Goal: Task Accomplishment & Management: Manage account settings

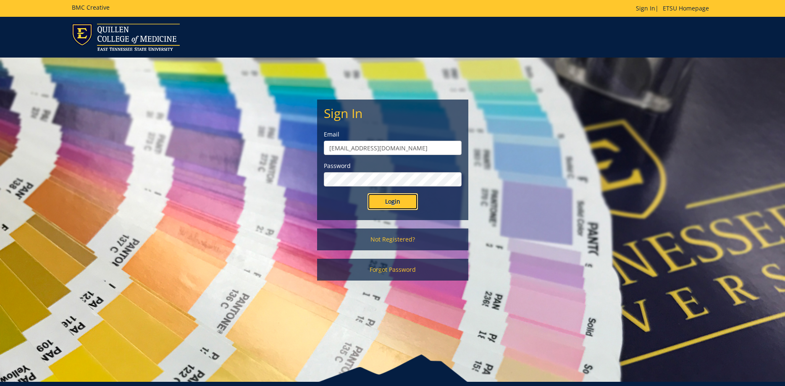
click at [389, 198] on input "Login" at bounding box center [393, 201] width 50 height 17
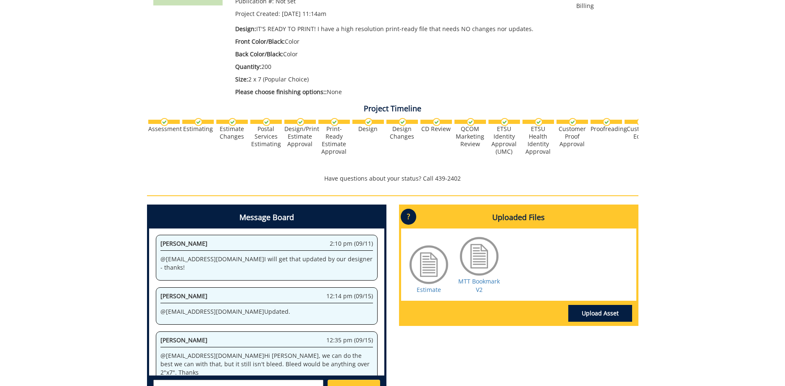
scroll to position [277, 0]
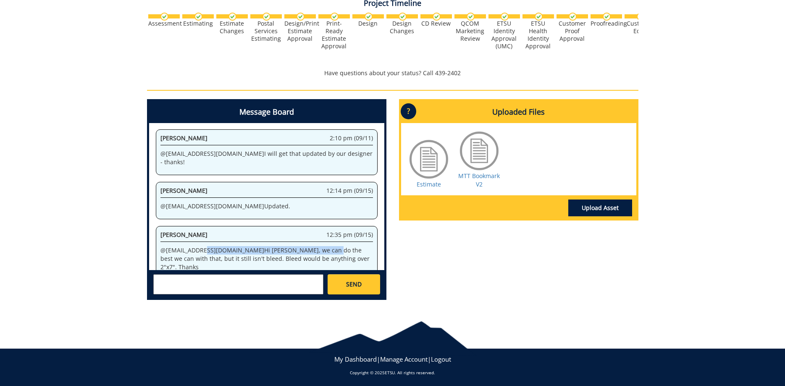
drag, startPoint x: 201, startPoint y: 243, endPoint x: 285, endPoint y: 245, distance: 83.6
click at [285, 246] on p "@ [EMAIL_ADDRESS][DOMAIN_NAME] Hi [PERSON_NAME], we can do the best we can with…" at bounding box center [266, 258] width 213 height 25
click at [290, 248] on p "@ allensb@etsu.edu Hi Sara, we can do the best we can with that, but it still i…" at bounding box center [266, 258] width 213 height 25
drag, startPoint x: 242, startPoint y: 246, endPoint x: 302, endPoint y: 245, distance: 60.5
click at [278, 246] on p "@ allensb@etsu.edu Hi Sara, we can do the best we can with that, but it still i…" at bounding box center [266, 258] width 213 height 25
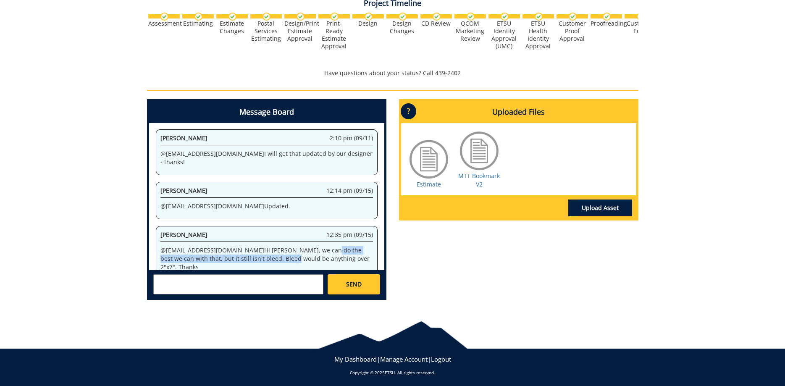
click at [302, 246] on p "@ allensb@etsu.edu Hi Sara, we can do the best we can with that, but it still i…" at bounding box center [266, 258] width 213 height 25
drag, startPoint x: 173, startPoint y: 251, endPoint x: 244, endPoint y: 251, distance: 71.8
click at [244, 251] on p "@ allensb@etsu.edu Hi Sara, we can do the best we can with that, but it still i…" at bounding box center [266, 258] width 213 height 25
click at [271, 250] on p "@ allensb@etsu.edu Hi Sara, we can do the best we can with that, but it still i…" at bounding box center [266, 258] width 213 height 25
drag, startPoint x: 314, startPoint y: 251, endPoint x: 216, endPoint y: 242, distance: 98.4
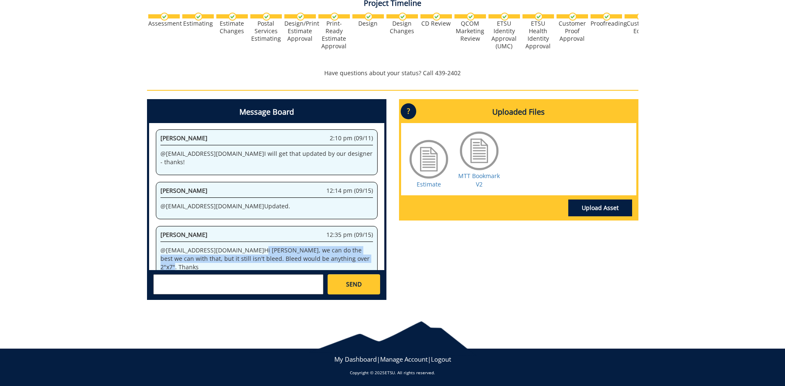
click at [216, 246] on p "@ allensb@etsu.edu Hi Sara, we can do the best we can with that, but it still i…" at bounding box center [266, 258] width 213 height 25
copy p "Hi Sara, we can do the best we can with that, but it still isn't bleed. Bleed w…"
click at [191, 290] on textarea at bounding box center [238, 284] width 170 height 20
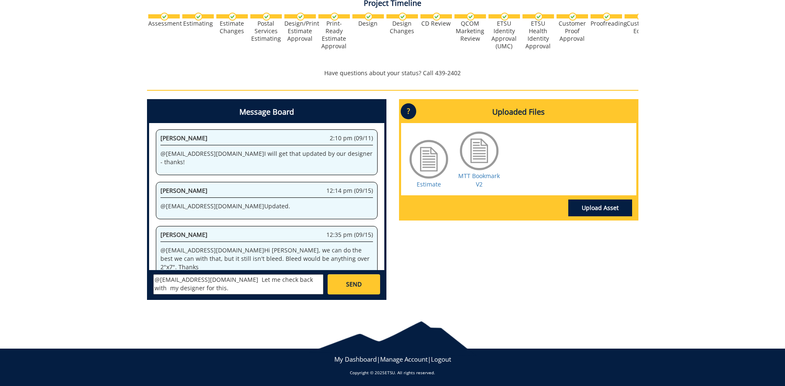
click at [281, 281] on textarea "@conleyga@etsu.edu Let me check back with my designer for this." at bounding box center [238, 284] width 170 height 20
click at [228, 294] on textarea "@conleyga@etsu.edu Let me check back with my designer for this." at bounding box center [238, 284] width 170 height 20
type textarea "@conleyga@etsu.edu Let me check back with my designer for this."
click at [347, 285] on span "SEND" at bounding box center [354, 284] width 16 height 8
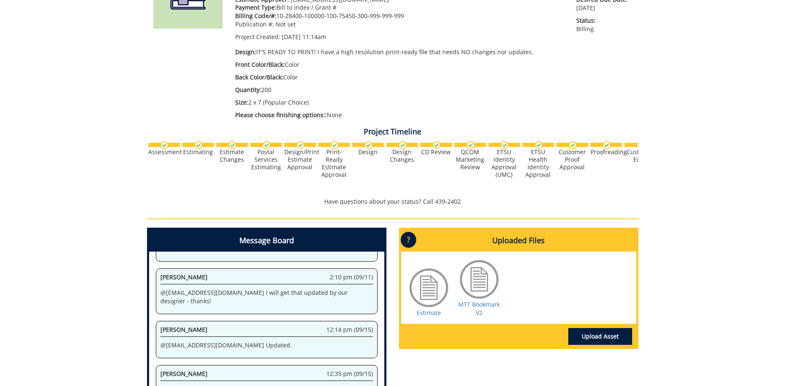
scroll to position [0, 0]
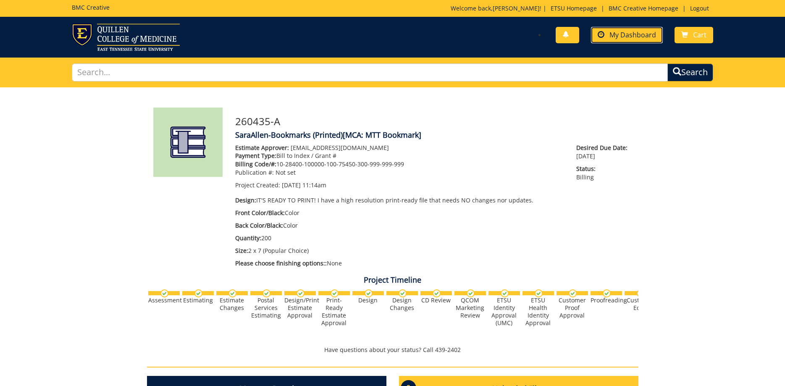
click at [639, 31] on span "My Dashboard" at bounding box center [633, 34] width 47 height 9
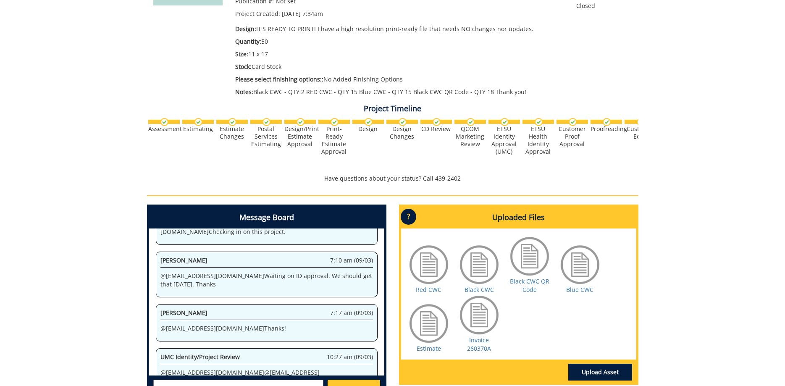
scroll to position [257, 0]
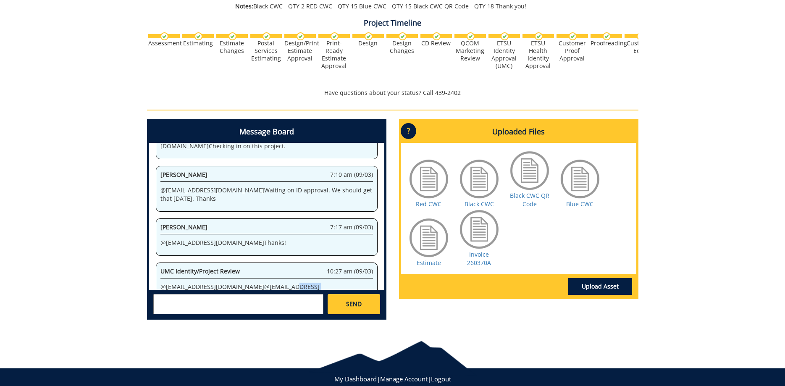
drag, startPoint x: 250, startPoint y: 267, endPoint x: 326, endPoint y: 268, distance: 76.5
click at [322, 283] on p "@ fair@mail.etsu.edu @ campbelltc@etsu.edu Approved by ID. - JJ" at bounding box center [266, 291] width 213 height 17
click at [331, 283] on p "@ fair@mail.etsu.edu @ campbelltc@etsu.edu Approved by ID. - JJ" at bounding box center [266, 291] width 213 height 17
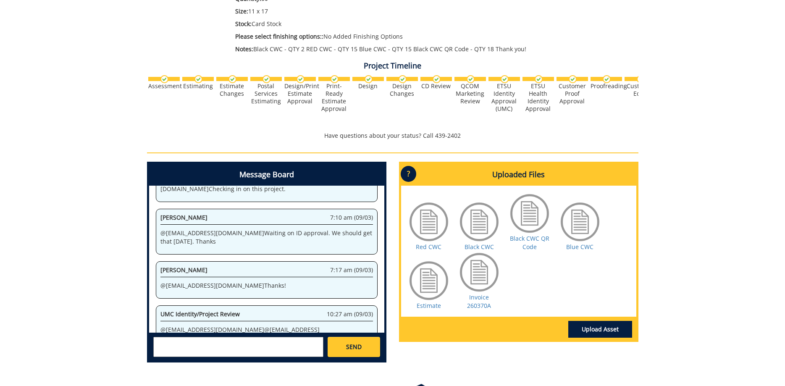
scroll to position [277, 0]
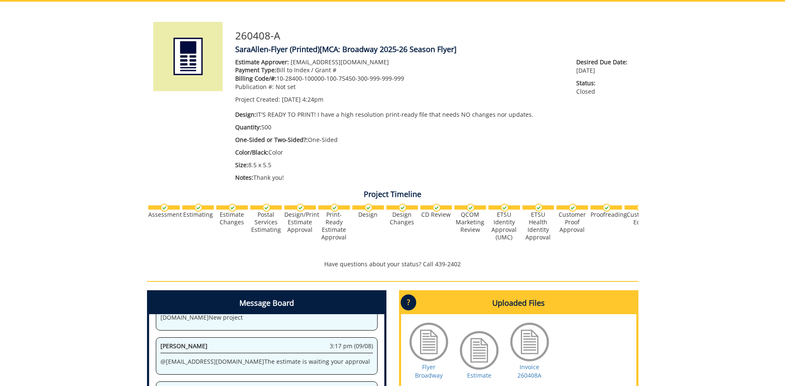
scroll to position [171, 0]
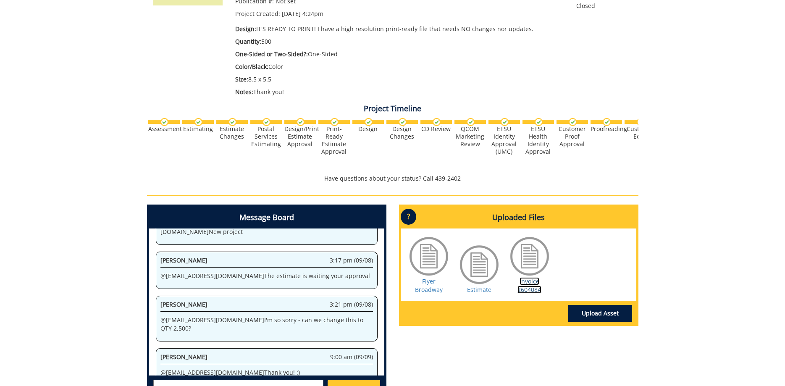
click at [525, 282] on link "Invoice 260408A" at bounding box center [530, 285] width 24 height 16
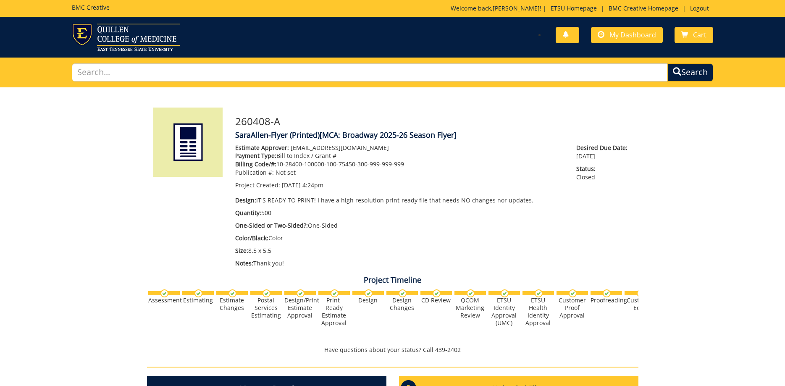
click at [633, 24] on div "You have no new notifications My Dashboard Cart" at bounding box center [555, 36] width 327 height 24
click at [625, 34] on span "My Dashboard" at bounding box center [633, 34] width 47 height 9
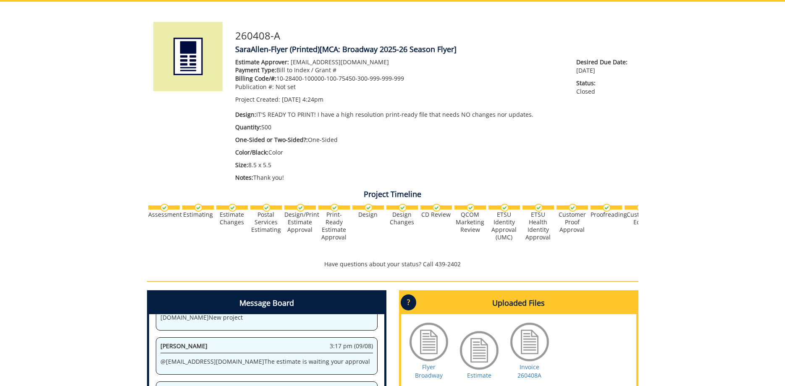
scroll to position [171, 0]
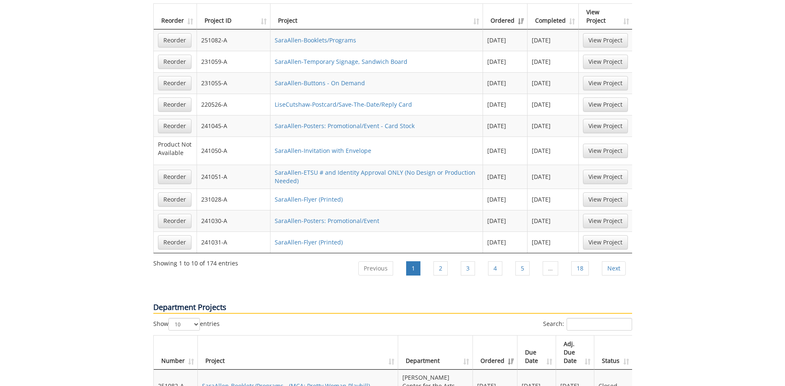
scroll to position [771, 0]
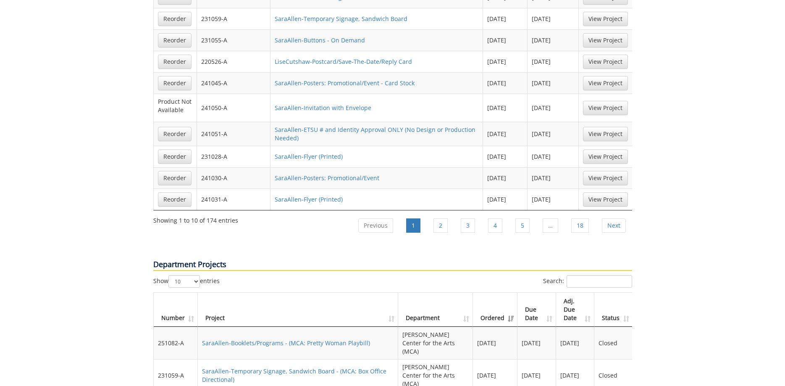
click at [580, 247] on div "Department Projects" at bounding box center [393, 257] width 492 height 36
click at [579, 275] on input "Search:" at bounding box center [600, 281] width 66 height 13
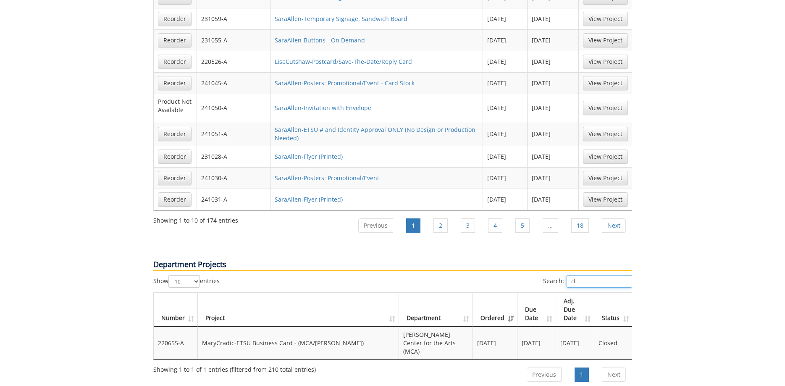
type input "c"
type input "celts"
click at [364, 335] on link "SaraAllen-Posters: Promotional/Event - Card Stock - (MCA: Christmas with the Ce…" at bounding box center [283, 343] width 162 height 16
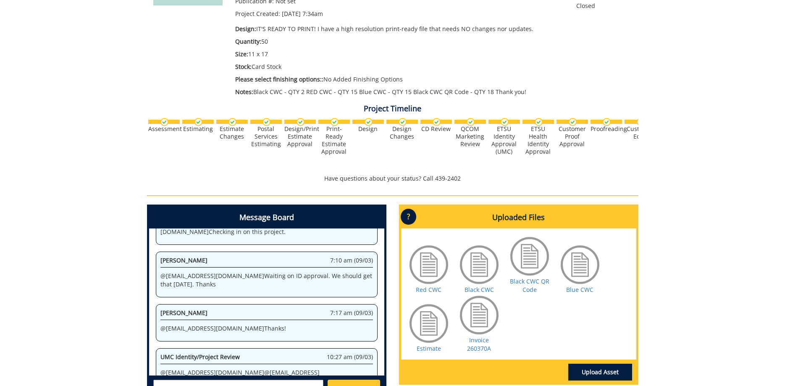
scroll to position [257, 0]
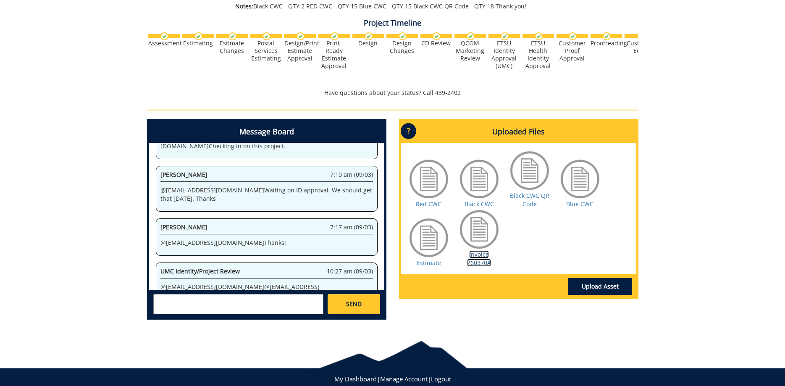
click at [484, 255] on link "Invoice 260370A" at bounding box center [479, 258] width 24 height 16
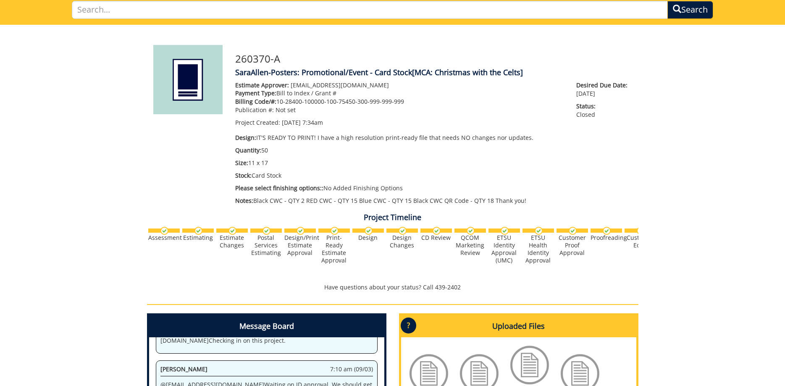
scroll to position [0, 0]
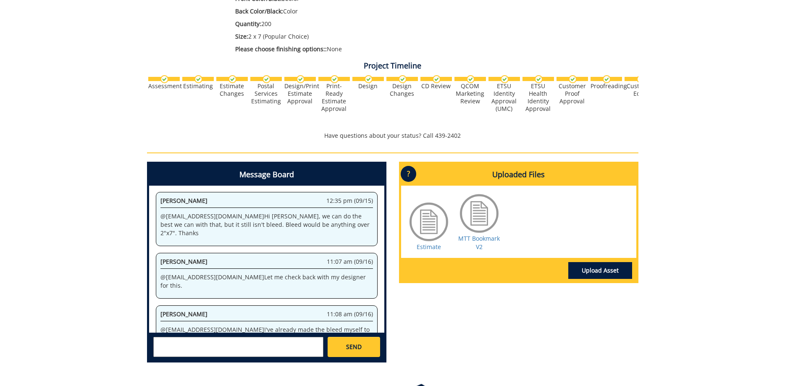
scroll to position [277, 0]
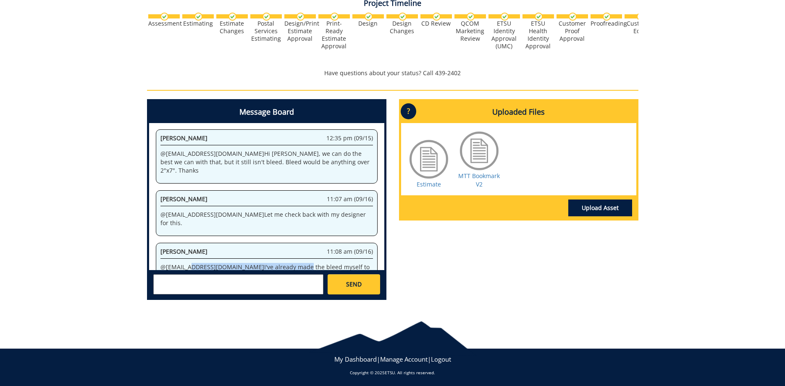
drag, startPoint x: 189, startPoint y: 244, endPoint x: 268, endPoint y: 244, distance: 78.6
click at [268, 263] on p "@ [EMAIL_ADDRESS][DOMAIN_NAME] I've already made the bleed myself to correct it…" at bounding box center [266, 271] width 213 height 17
click at [308, 263] on p "@ [EMAIL_ADDRESS][DOMAIN_NAME] I've already made the bleed myself to correct it…" at bounding box center [266, 271] width 213 height 17
click at [219, 276] on textarea at bounding box center [238, 284] width 170 height 20
type textarea "@[EMAIL_ADDRESS][DOMAIN_NAME] Thanks"
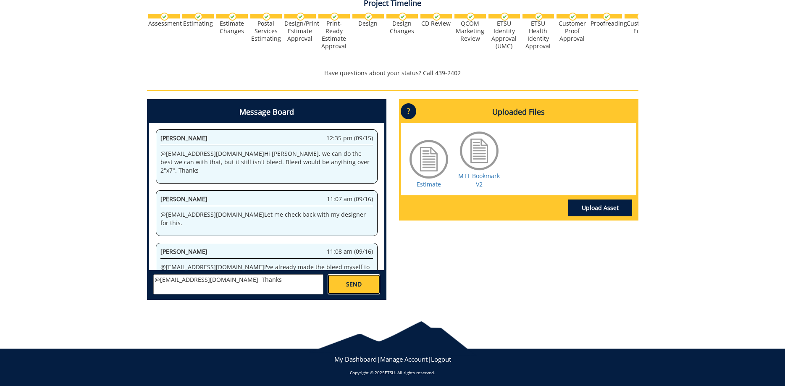
click at [357, 289] on span "SEND" at bounding box center [354, 284] width 16 height 8
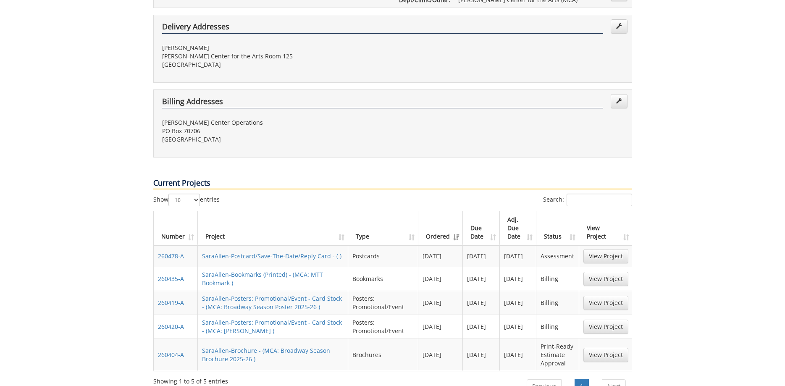
scroll to position [300, 0]
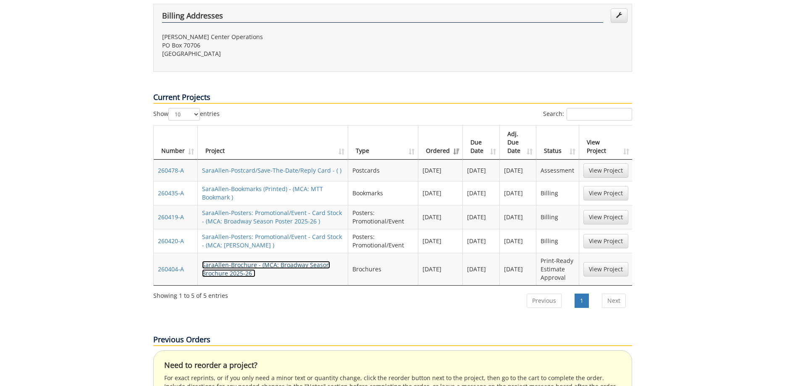
click at [289, 261] on link "SaraAllen-Brochure - (MCA: Broadway Season Brochure 2025-26 )" at bounding box center [266, 269] width 128 height 16
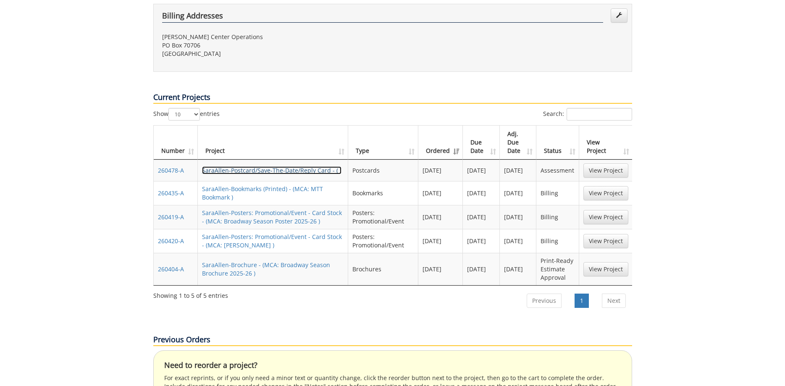
click at [260, 166] on link "SaraAllen-Postcard/Save-The-Date/Reply Card - ( )" at bounding box center [271, 170] width 139 height 8
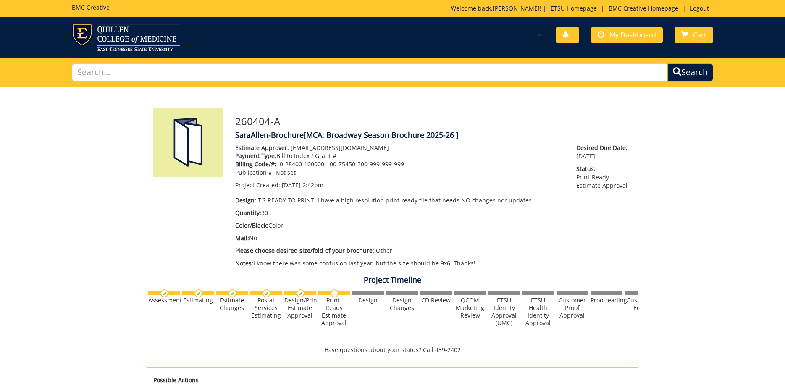
scroll to position [129, 0]
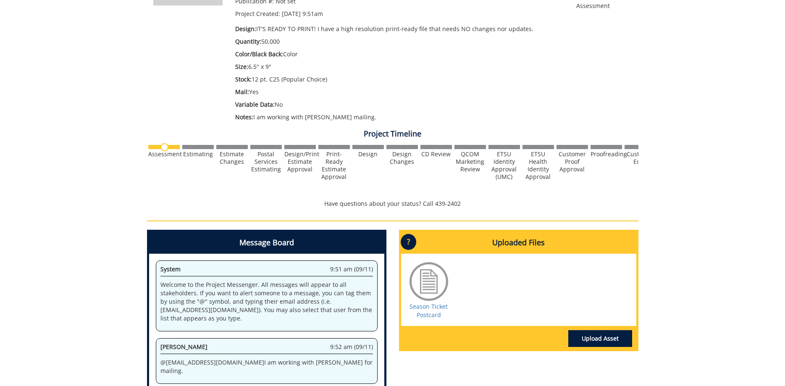
scroll to position [300, 0]
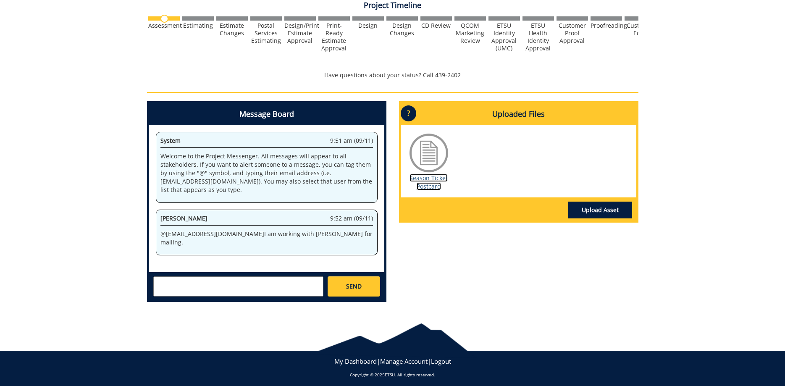
click at [436, 179] on link "Season Ticket Postcard" at bounding box center [429, 182] width 38 height 16
click at [597, 207] on link "Upload Asset" at bounding box center [600, 210] width 64 height 17
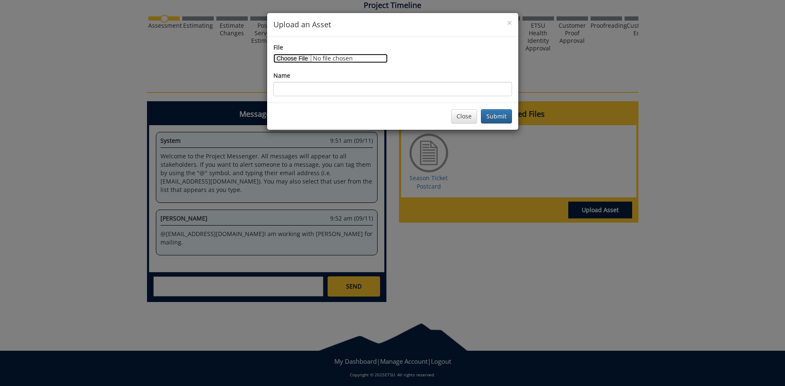
click at [290, 58] on input "File" at bounding box center [330, 58] width 114 height 9
type input "C:\fakepath\MCA_25_LineupPostcard_6.5x9_ForPrintFinal.pdf"
click at [296, 92] on input "Name" at bounding box center [392, 89] width 239 height 14
type input "@"
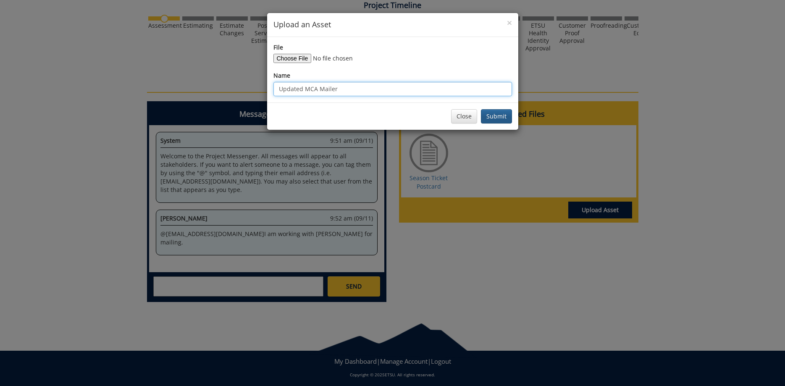
type input "Updated MCA Mailer"
drag, startPoint x: 505, startPoint y: 121, endPoint x: 480, endPoint y: 132, distance: 28.0
click at [505, 119] on button "Submit" at bounding box center [496, 116] width 31 height 14
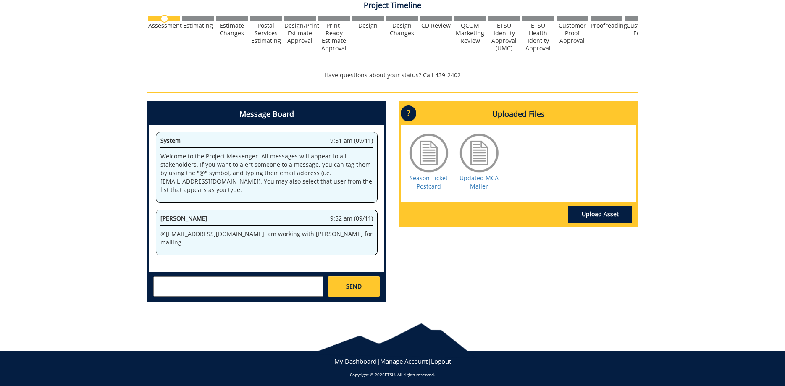
click at [226, 286] on textarea at bounding box center [238, 286] width 170 height 20
type textarea "@[EMAIL_ADDRESS][DOMAIN_NAME] @[EMAIL_ADDRESS][DOMAIN_NAME] @[EMAIL_ADDRESS][DO…"
click at [355, 292] on link "SEND" at bounding box center [354, 286] width 52 height 20
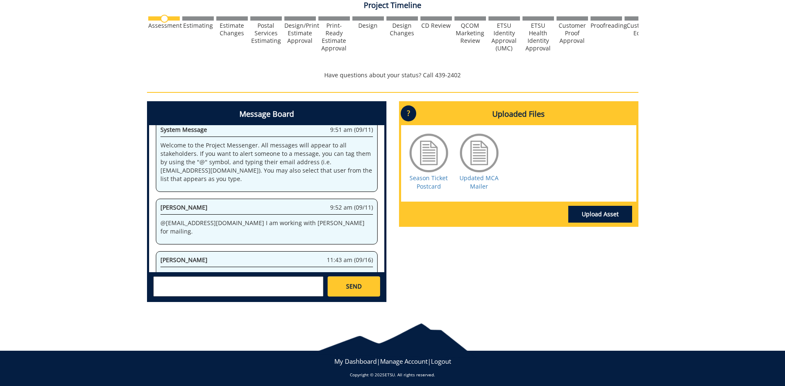
scroll to position [14330, 0]
